Goal: Task Accomplishment & Management: Complete application form

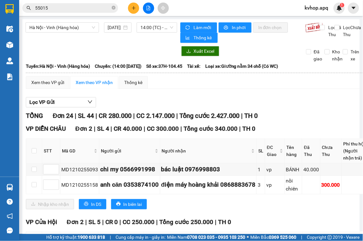
scroll to position [71, 0]
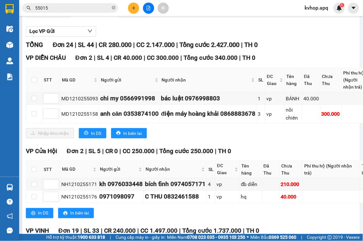
click at [135, 7] on icon "plus" at bounding box center [134, 8] width 4 height 4
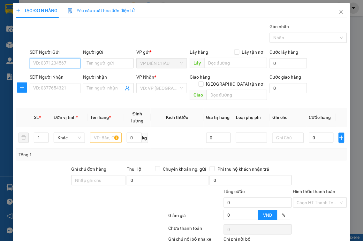
click at [69, 67] on input "SĐT Người Gửi" at bounding box center [55, 63] width 51 height 10
click at [61, 65] on input "SĐT Người Gửi" at bounding box center [55, 63] width 51 height 10
type input "0964101081"
click at [63, 77] on div "0964101081 - chị [PERSON_NAME]" at bounding box center [68, 75] width 70 height 7
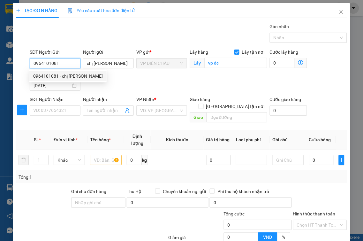
type input "chị [PERSON_NAME]"
checkbox input "true"
type input "vp dc"
type input "0964101081"
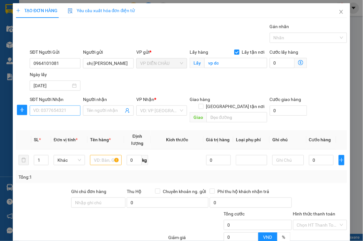
drag, startPoint x: 63, startPoint y: 104, endPoint x: 61, endPoint y: 108, distance: 4.0
click at [61, 108] on div "SĐT Người Nhận VD: 0377654321" at bounding box center [55, 107] width 51 height 22
click at [59, 111] on input "SĐT Người Nhận" at bounding box center [55, 110] width 51 height 10
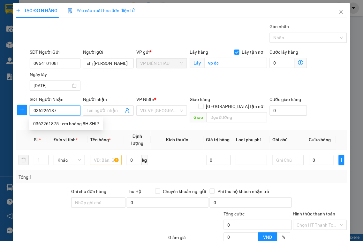
type input "0362261875"
click at [71, 119] on div "0362261875 - em hoàng 8H SHIP" at bounding box center [66, 123] width 74 height 10
type input "em hoàng 8H SHIP"
checkbox input "true"
type input "số nhà 30 , ngõ 104 , [GEOGRAPHIC_DATA] , [GEOGRAPHIC_DATA] , [GEOGRAPHIC_DATA]"
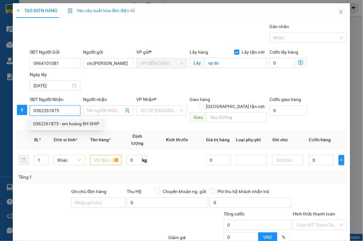
type input "40.000"
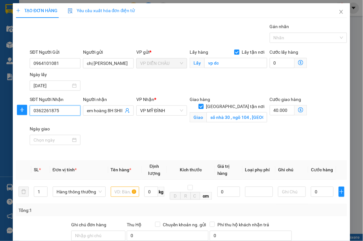
type input "0362261875"
click at [298, 111] on icon "dollar-circle" at bounding box center [300, 109] width 5 height 5
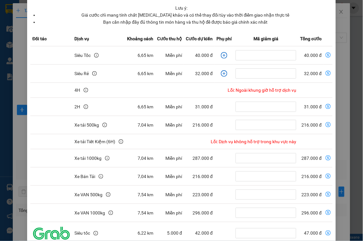
scroll to position [86, 0]
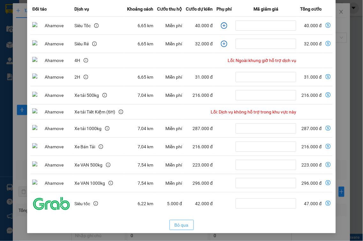
drag, startPoint x: 183, startPoint y: 221, endPoint x: 228, endPoint y: 166, distance: 71.2
click at [183, 220] on button "Bỏ qua" at bounding box center [182, 225] width 24 height 10
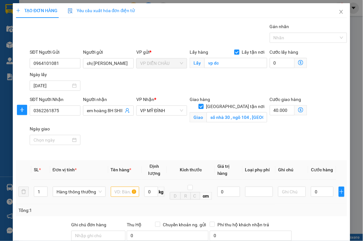
scroll to position [91, 0]
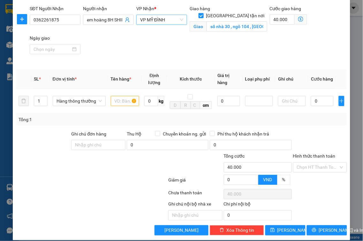
click at [168, 18] on span "VP MỸ ĐÌNH" at bounding box center [161, 20] width 43 height 10
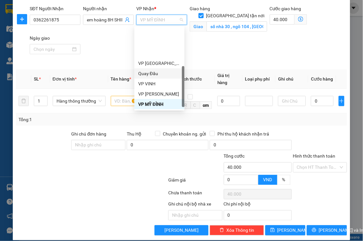
scroll to position [97, 0]
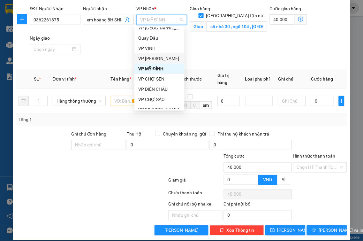
drag, startPoint x: 161, startPoint y: 58, endPoint x: 168, endPoint y: 54, distance: 8.1
click at [161, 58] on div "VP [PERSON_NAME]" at bounding box center [159, 58] width 42 height 7
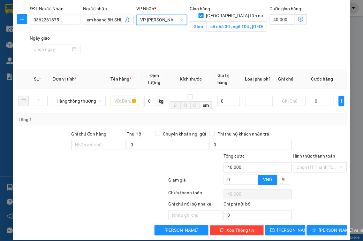
scroll to position [20, 0]
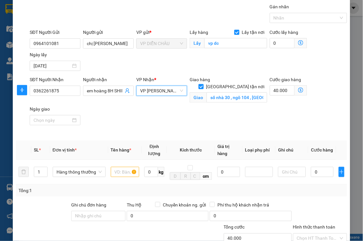
click at [298, 89] on icon "dollar-circle" at bounding box center [300, 89] width 5 height 5
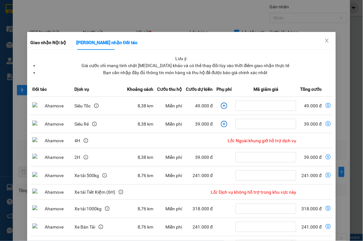
scroll to position [71, 0]
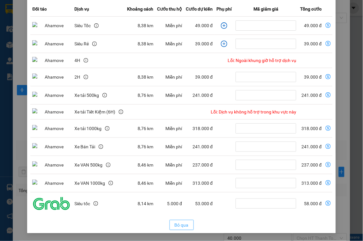
click at [184, 226] on span "Bỏ qua" at bounding box center [182, 224] width 14 height 7
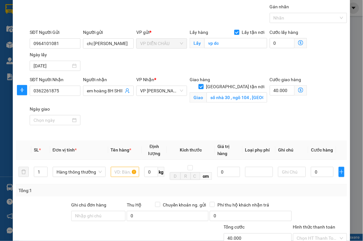
scroll to position [54, 0]
click at [153, 92] on span "VP [PERSON_NAME]" at bounding box center [161, 91] width 43 height 10
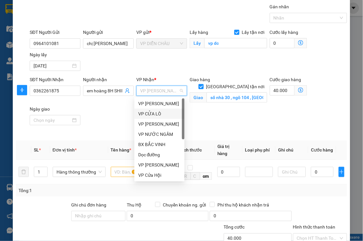
scroll to position [0, 0]
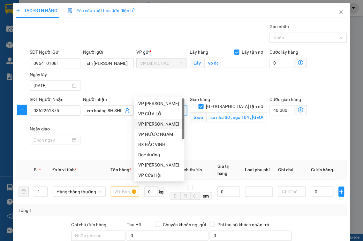
click at [149, 123] on div "VP [PERSON_NAME]" at bounding box center [159, 123] width 42 height 7
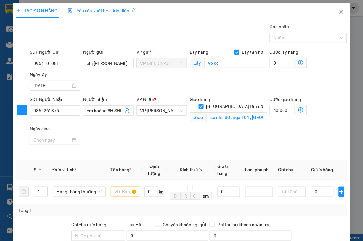
click at [298, 108] on icon "dollar-circle" at bounding box center [300, 109] width 5 height 5
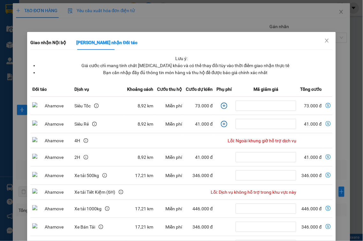
scroll to position [86, 0]
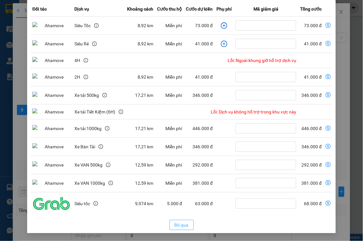
click at [176, 224] on span "Bỏ qua" at bounding box center [182, 224] width 14 height 7
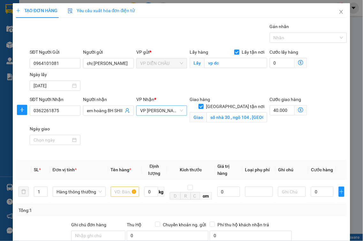
click at [164, 111] on span "VP [PERSON_NAME]" at bounding box center [161, 111] width 43 height 10
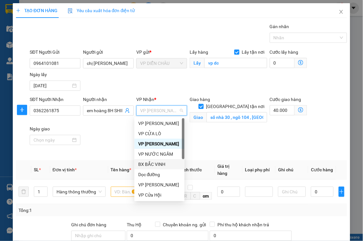
scroll to position [71, 0]
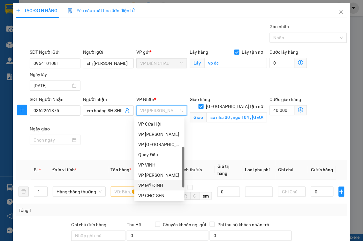
click at [154, 185] on div "VP MỸ ĐÌNH" at bounding box center [159, 185] width 42 height 7
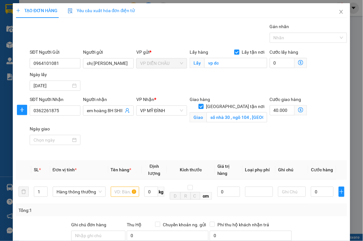
click at [298, 109] on icon "dollar-circle" at bounding box center [300, 109] width 5 height 5
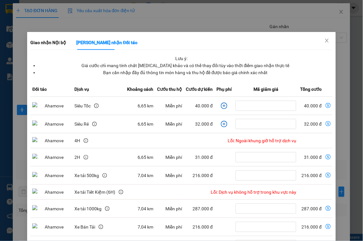
scroll to position [86, 0]
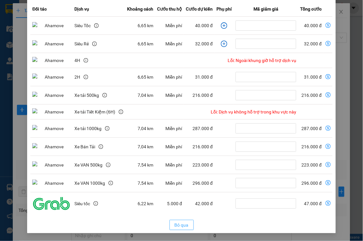
click at [175, 223] on span "Bỏ qua" at bounding box center [182, 224] width 14 height 7
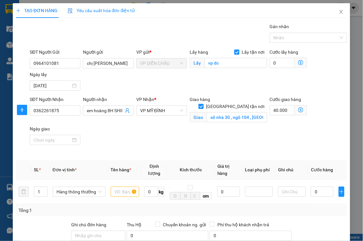
scroll to position [54, 0]
click at [283, 110] on input "40.000" at bounding box center [282, 110] width 25 height 10
type input "0"
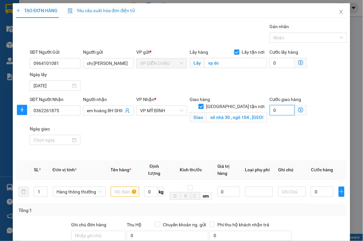
click at [270, 112] on input "0" at bounding box center [282, 110] width 25 height 10
type input "50"
type input "500"
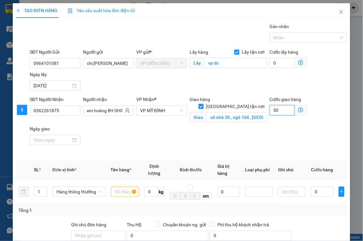
type input "500"
type input "5.000"
type input "55.000"
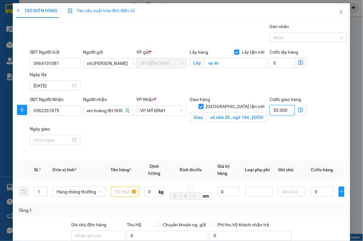
type input "55.000"
type input "55.500"
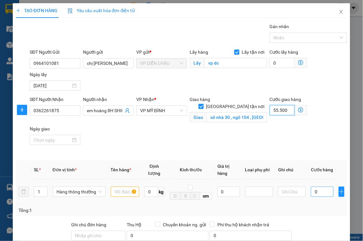
type input "55.500"
type input "5.550"
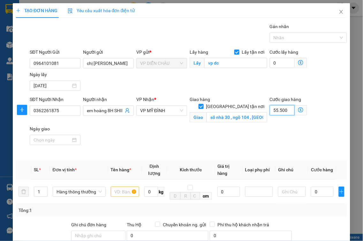
type input "5.550"
type input "555"
type input "55"
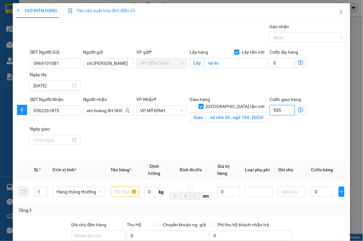
type input "55"
type input "5"
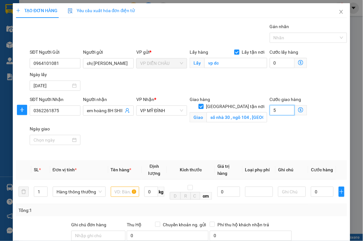
type input "50"
type input "500"
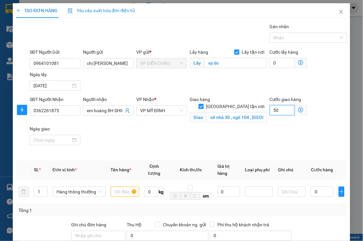
type input "500"
type input "5.000"
type input "50.000"
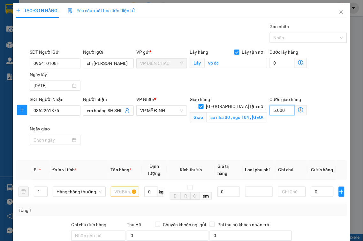
type input "50.000"
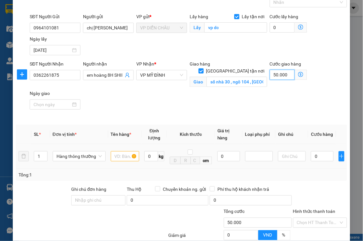
type input "50.000"
click at [124, 151] on input "text" at bounding box center [125, 156] width 28 height 10
type input "quần áo"
click at [311, 151] on input "0" at bounding box center [322, 156] width 23 height 10
type input "3"
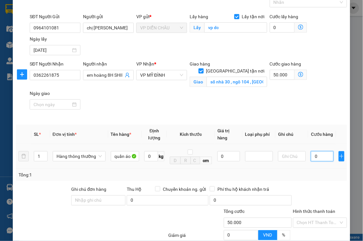
type input "50.003"
type input "30"
type input "50.030"
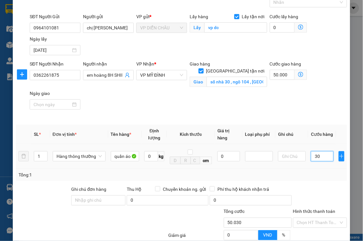
type input "300"
type input "50.300"
type input "3.000"
type input "53.000"
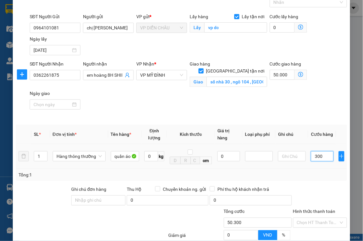
type input "53.000"
type input "30.000"
type input "80.000"
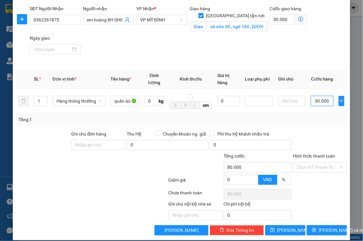
type input "30.000"
click at [311, 154] on div "Hình thức thanh toán" at bounding box center [320, 158] width 54 height 10
click at [310, 164] on input "Hình thức thanh toán" at bounding box center [318, 168] width 42 height 10
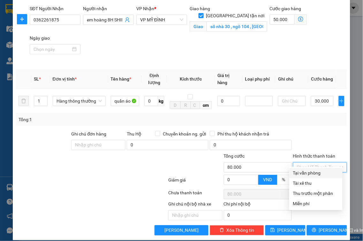
click at [307, 173] on div "Tại văn phòng" at bounding box center [316, 173] width 46 height 7
type input "0"
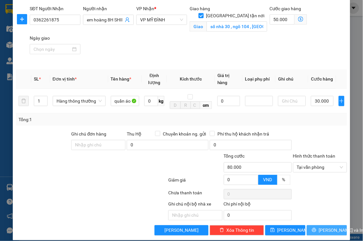
click at [319, 227] on span "[PERSON_NAME] và In" at bounding box center [341, 230] width 45 height 7
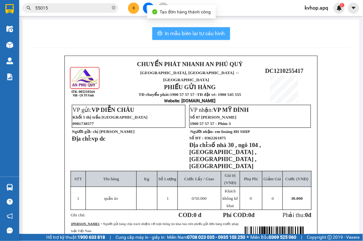
drag, startPoint x: 179, startPoint y: 37, endPoint x: 183, endPoint y: 37, distance: 3.8
click at [179, 37] on button "In mẫu biên lai tự cấu hình" at bounding box center [191, 33] width 78 height 13
